Goal: Information Seeking & Learning: Learn about a topic

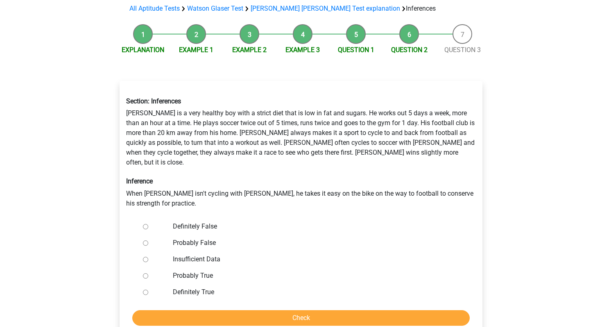
scroll to position [62, 0]
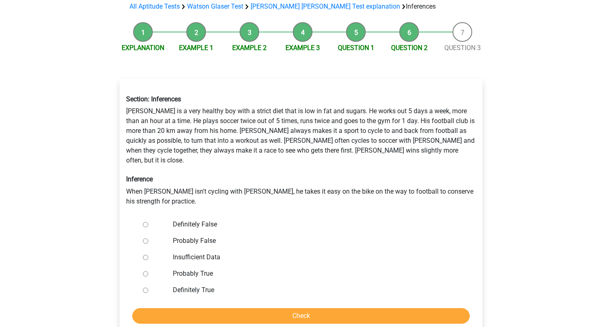
click at [188, 252] on label "Insufficient Data" at bounding box center [315, 257] width 284 height 10
click at [148, 254] on input "Insufficient Data" at bounding box center [145, 256] width 5 height 5
radio input "true"
click at [233, 310] on input "Check" at bounding box center [301, 316] width 338 height 16
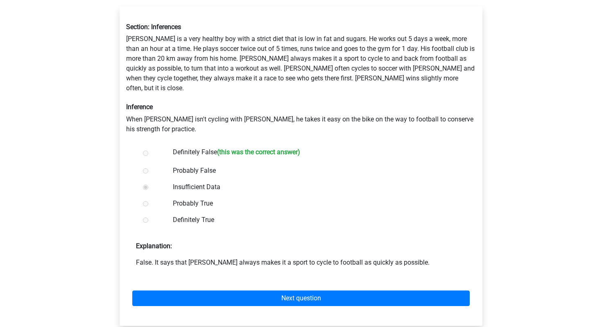
scroll to position [107, 0]
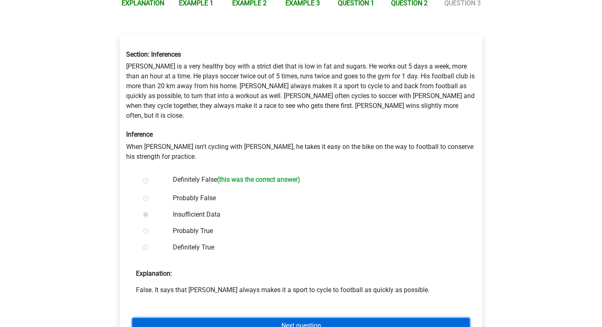
click at [243, 318] on link "Next question" at bounding box center [301, 326] width 338 height 16
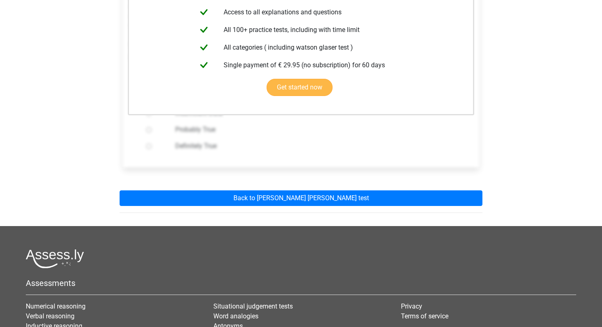
scroll to position [181, 0]
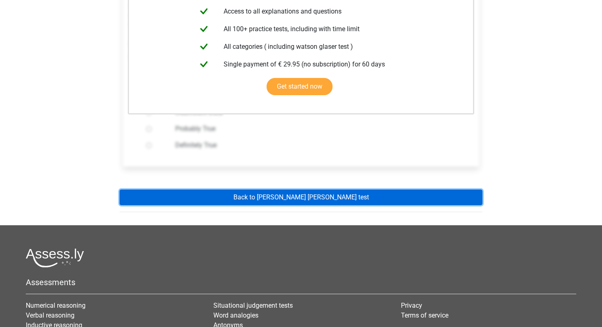
click at [318, 201] on link "Back to watson glaser test" at bounding box center [301, 197] width 363 height 16
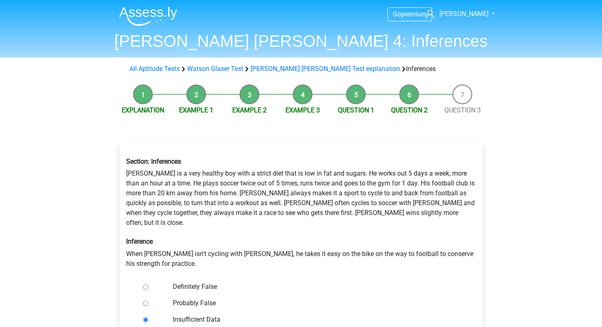
scroll to position [62, 0]
